Goal: Task Accomplishment & Management: Manage account settings

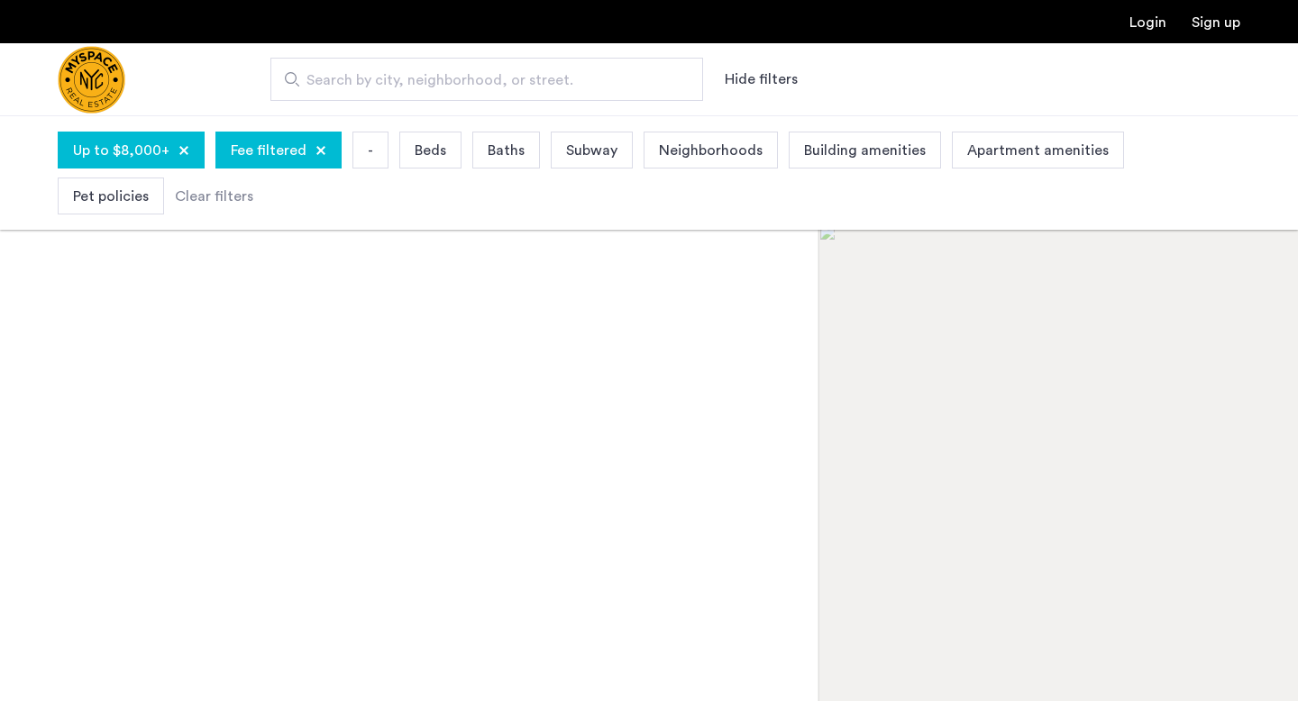
click at [1141, 28] on link "Login" at bounding box center [1147, 22] width 37 height 14
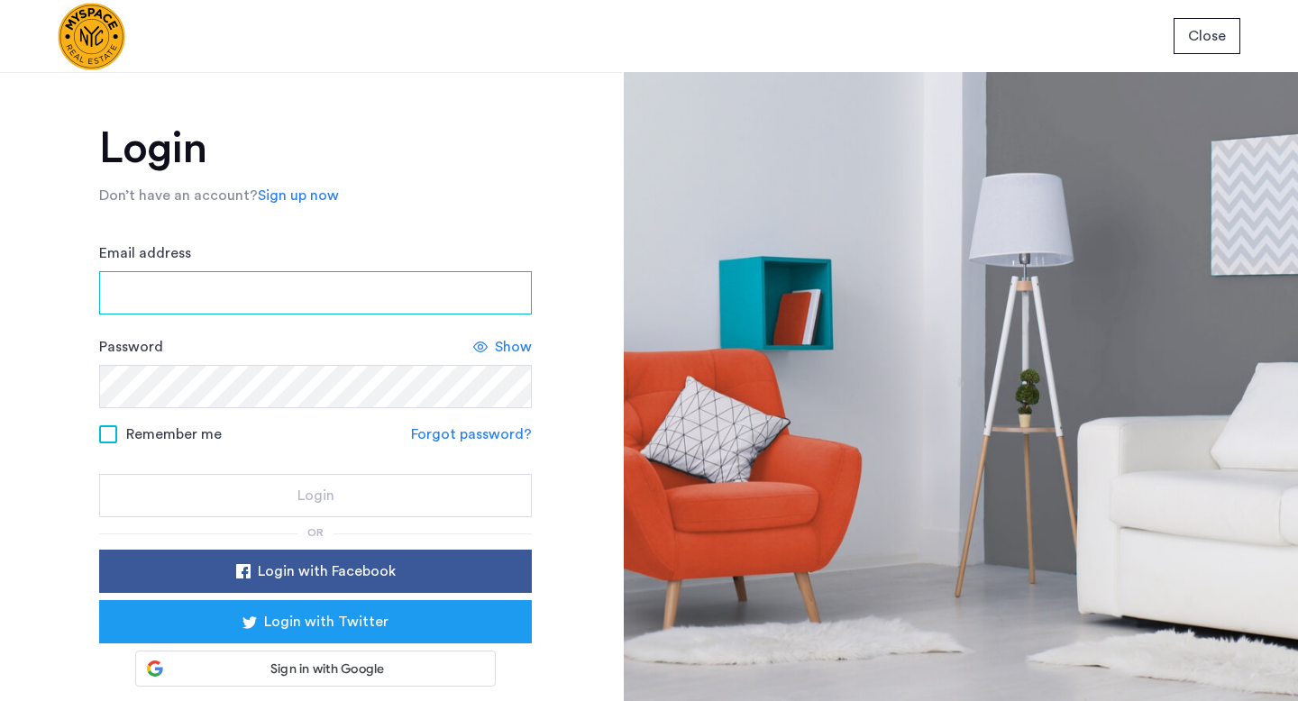
type input "**********"
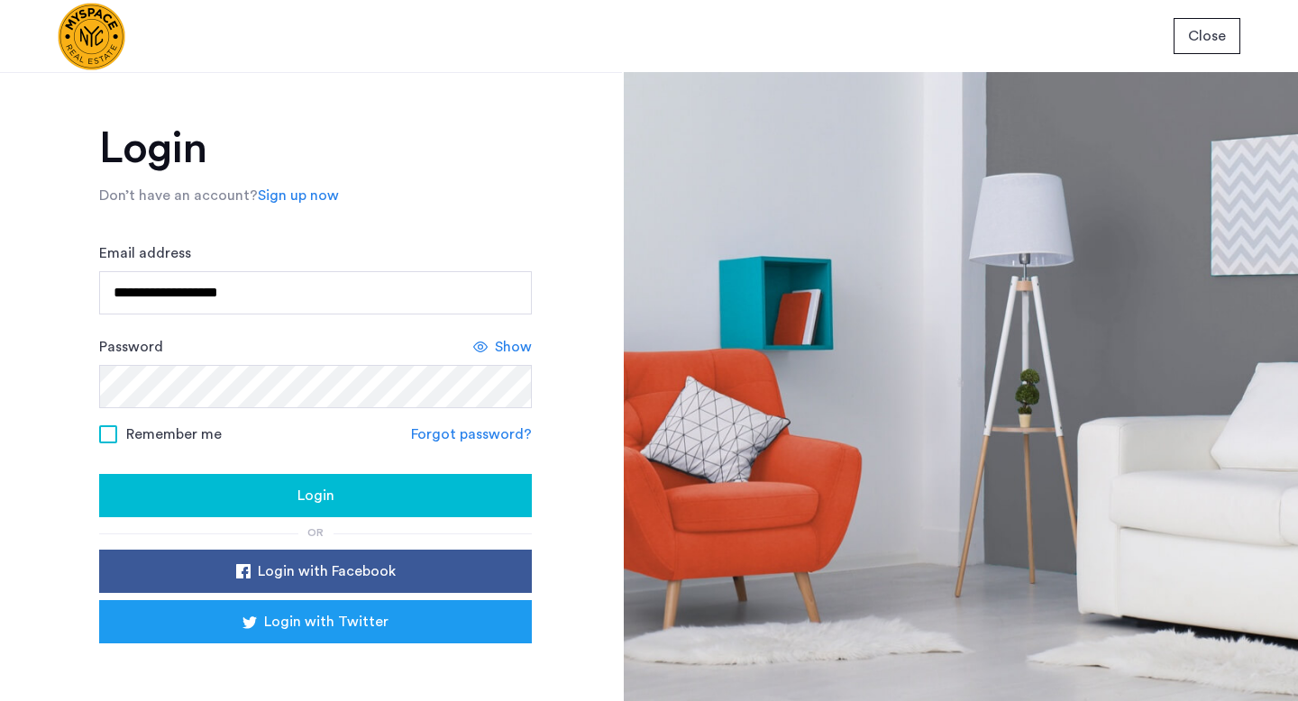
click at [323, 495] on span "Login" at bounding box center [315, 496] width 37 height 22
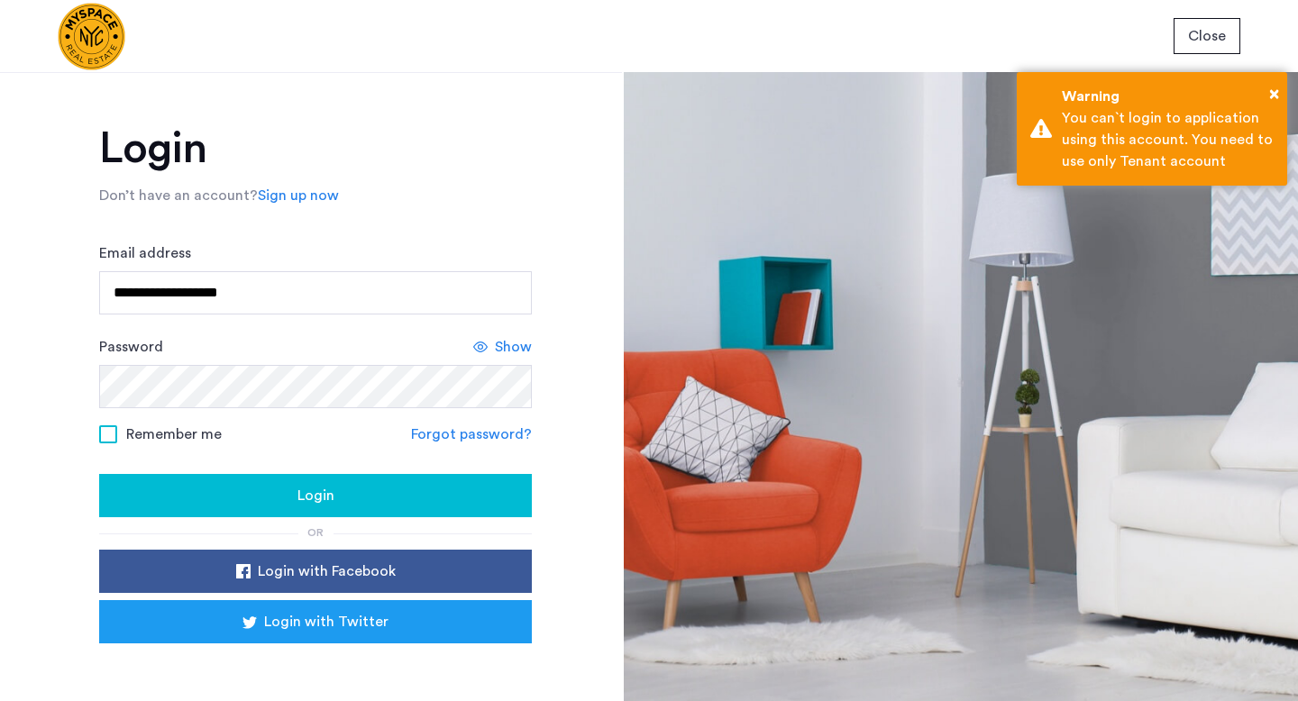
click at [99, 432] on span at bounding box center [108, 434] width 18 height 18
